Goal: Information Seeking & Learning: Learn about a topic

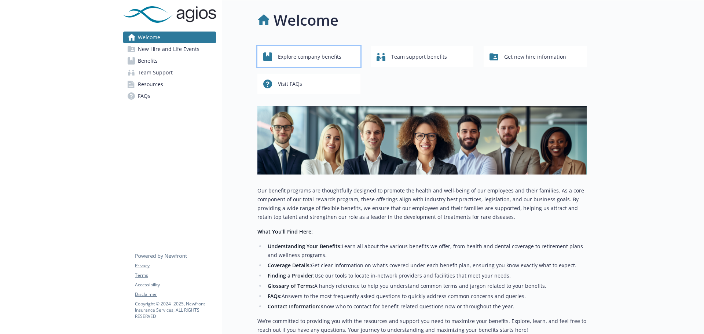
click at [307, 56] on span "Explore company benefits" at bounding box center [309, 57] width 63 height 14
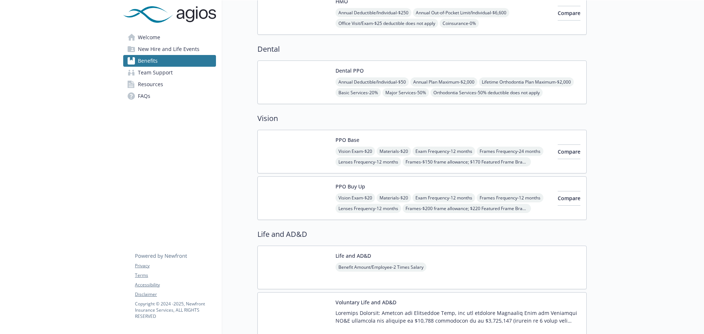
scroll to position [220, 0]
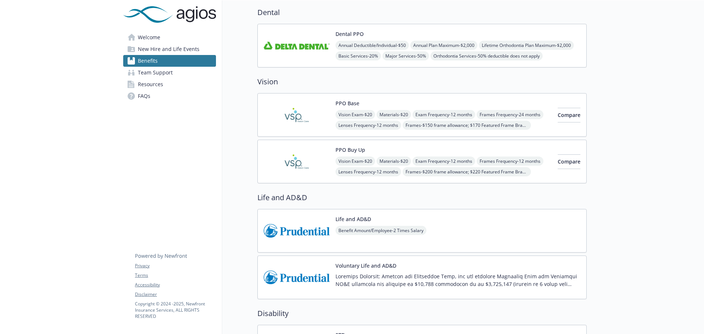
click at [299, 163] on img at bounding box center [297, 161] width 66 height 31
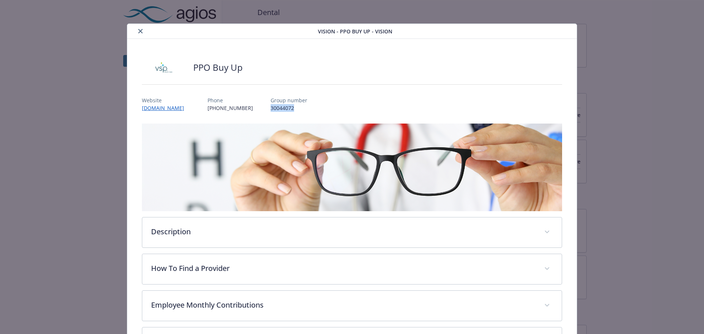
drag, startPoint x: 251, startPoint y: 109, endPoint x: 273, endPoint y: 109, distance: 21.6
click at [273, 109] on p "30044072" at bounding box center [289, 108] width 37 height 8
copy p "30044072"
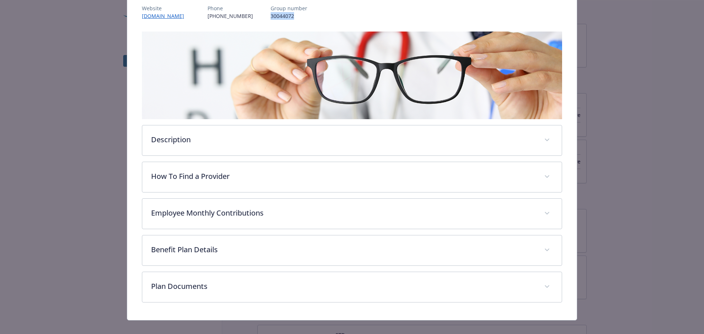
scroll to position [101, 0]
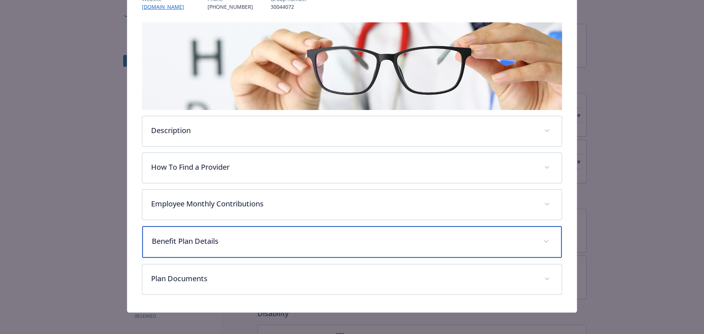
click at [179, 241] on p "Benefit Plan Details" at bounding box center [343, 241] width 383 height 11
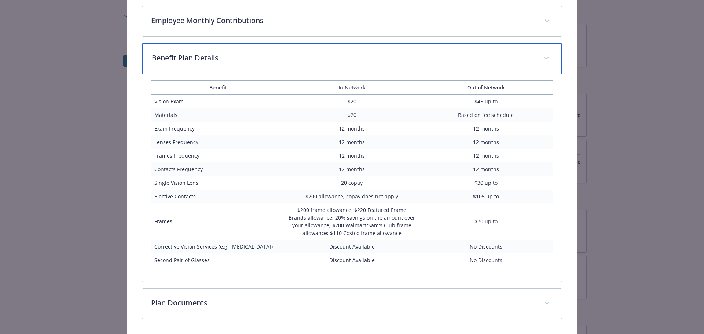
scroll to position [310, 0]
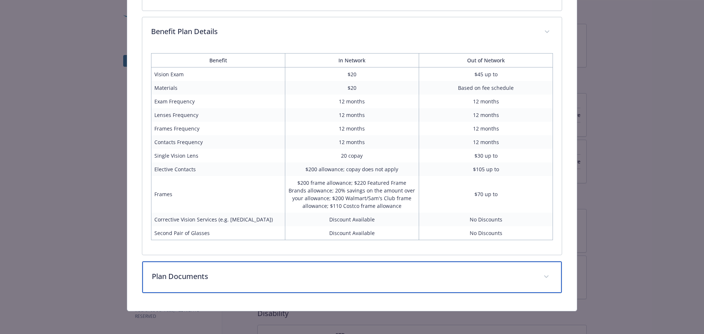
click at [171, 279] on p "Plan Documents" at bounding box center [343, 276] width 383 height 11
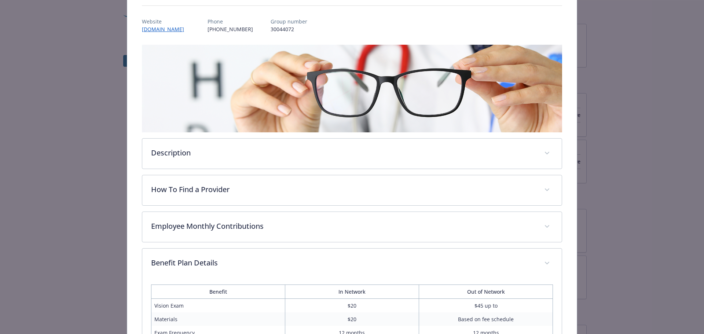
scroll to position [0, 0]
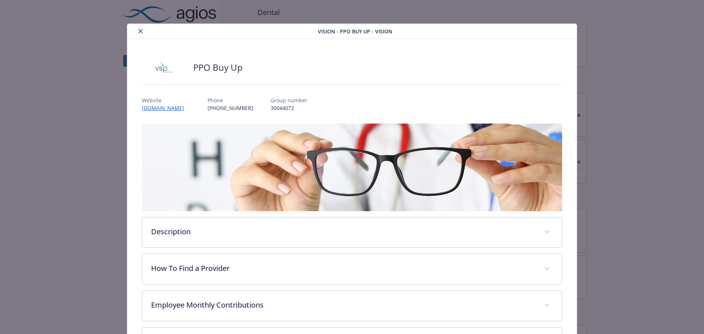
click at [138, 33] on button "close" at bounding box center [140, 31] width 9 height 9
